Goal: Navigation & Orientation: Find specific page/section

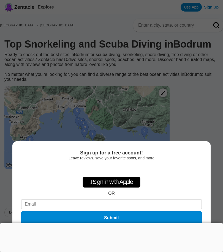
click at [194, 128] on div "Sign up for a free account! Leave reviews, save your favorite spots, and more …" at bounding box center [111, 126] width 223 height 252
click at [112, 223] on div at bounding box center [111, 223] width 223 height 0
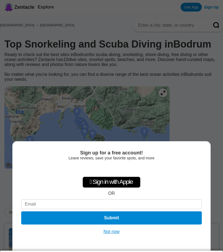
click at [114, 231] on button "Not now" at bounding box center [112, 231] width 20 height 5
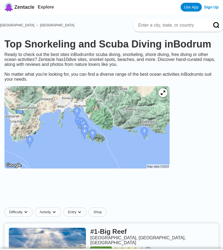
click at [78, 115] on img at bounding box center [86, 127] width 165 height 82
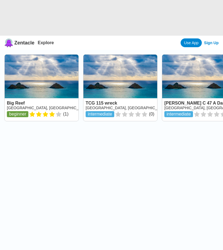
scroll to position [9, 0]
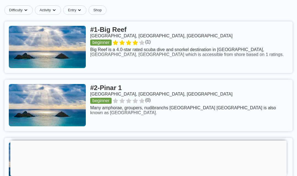
scroll to position [193, 0]
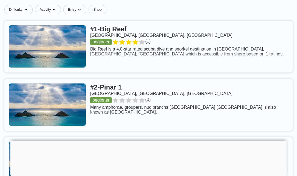
click at [113, 29] on link at bounding box center [148, 47] width 288 height 52
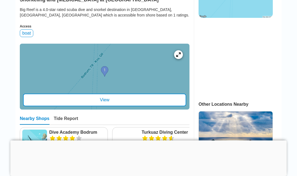
scroll to position [169, 0]
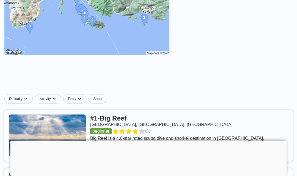
scroll to position [102, 0]
